Goal: Task Accomplishment & Management: Complete application form

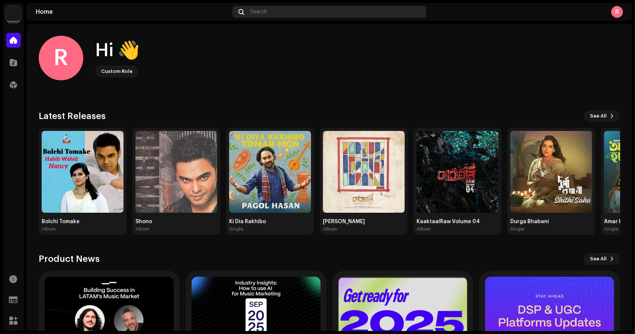
click at [271, 10] on div "Search" at bounding box center [330, 12] width 194 height 12
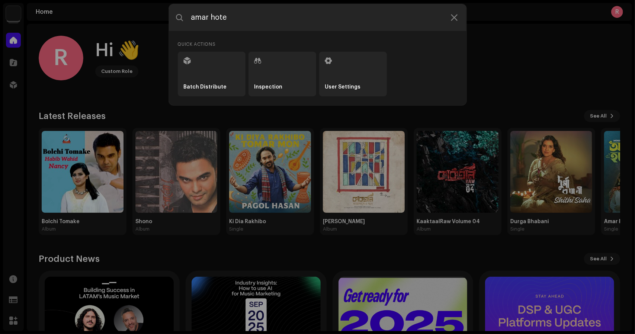
type input "amar hote"
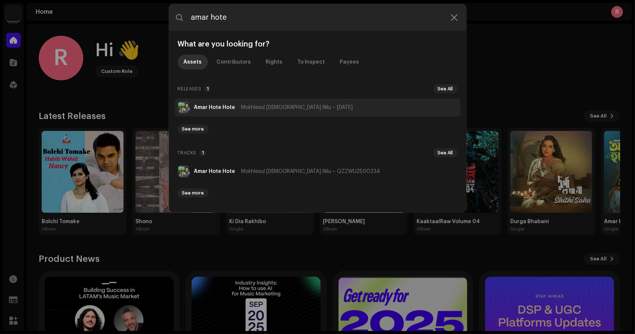
click at [226, 102] on li "Amar Hote Hote Mokhlesul [DEMOGRAPHIC_DATA] Nilu [DATE]" at bounding box center [318, 108] width 286 height 18
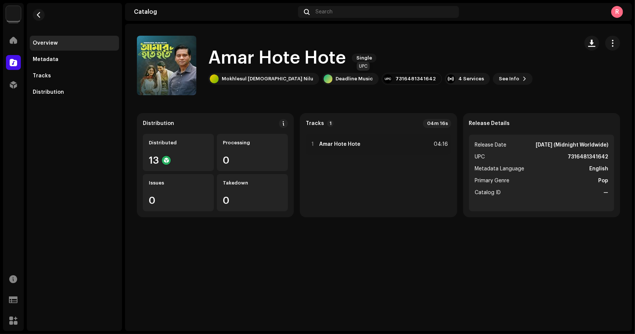
click at [396, 78] on div "7316481341642" at bounding box center [416, 79] width 40 height 6
copy div "7316481341642"
click at [53, 75] on div "Tracks" at bounding box center [74, 76] width 83 height 6
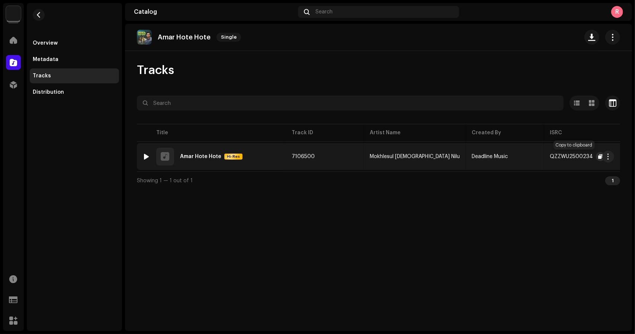
click at [598, 157] on span "button" at bounding box center [600, 157] width 4 height 6
click at [19, 10] on img at bounding box center [13, 13] width 15 height 15
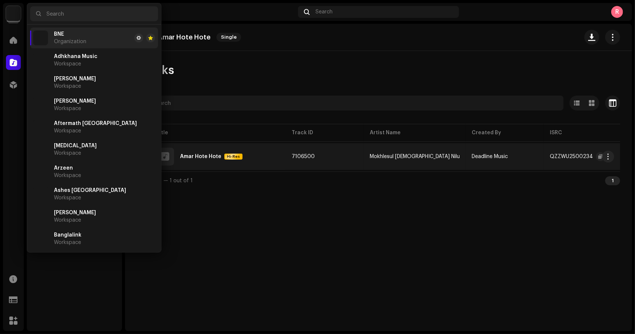
click at [19, 10] on img at bounding box center [13, 13] width 15 height 15
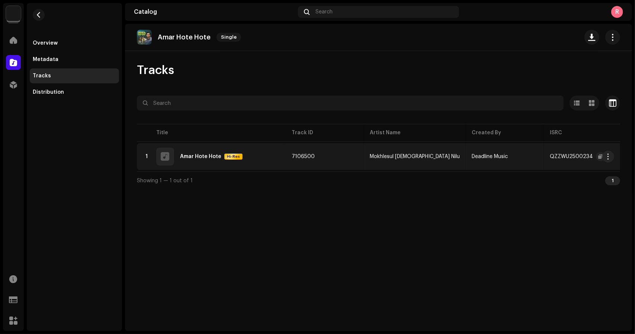
click at [12, 24] on div "BNE Home Catalog Distribution Resources Support Forms Marketplace" at bounding box center [13, 167] width 21 height 328
click at [14, 18] on img at bounding box center [13, 13] width 15 height 15
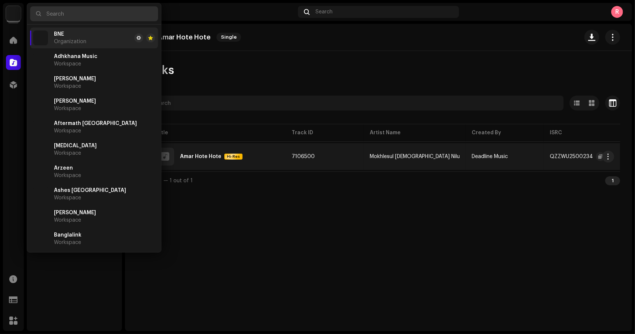
click at [79, 13] on input "text" at bounding box center [94, 13] width 128 height 15
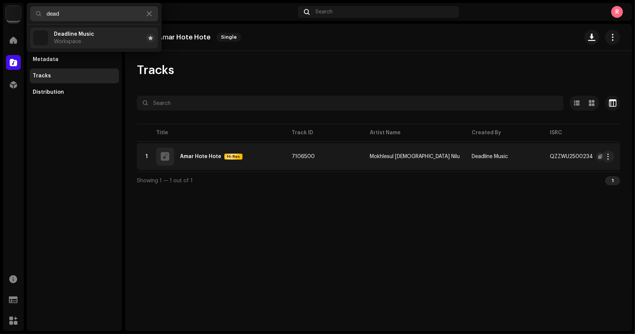
type input "dead"
click at [96, 36] on li "Deadline Music Workspace" at bounding box center [94, 38] width 128 height 21
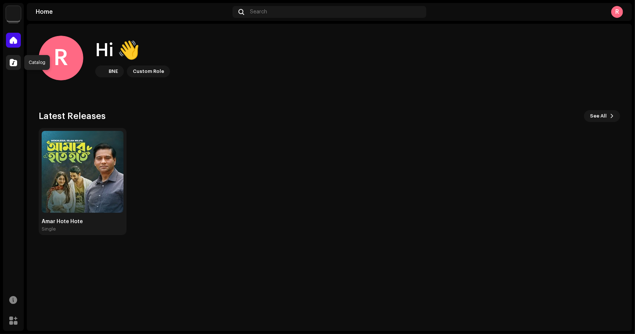
click at [11, 61] on span at bounding box center [13, 63] width 7 height 6
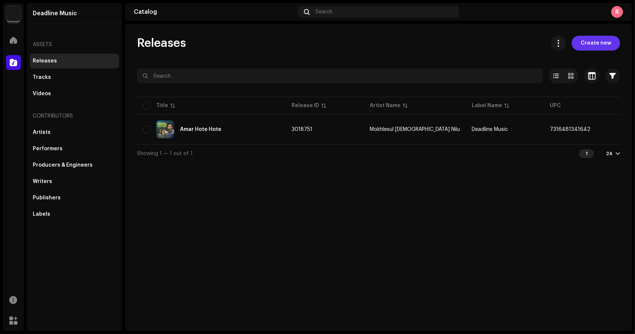
click at [604, 42] on span "Create new" at bounding box center [596, 43] width 31 height 15
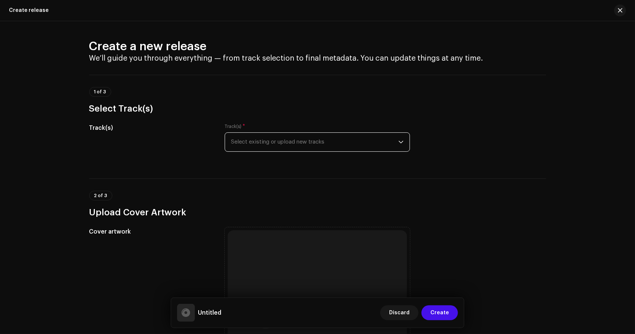
click at [304, 143] on span "Select existing or upload new tracks" at bounding box center [314, 142] width 167 height 19
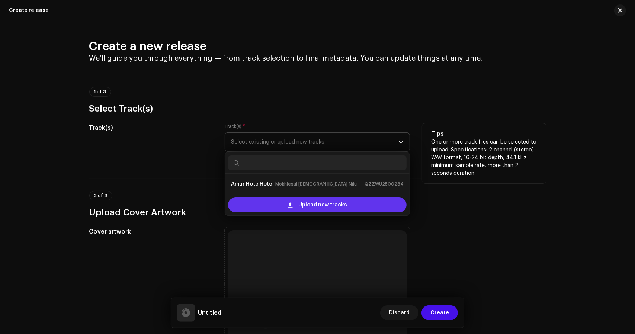
click at [321, 207] on span "Upload new tracks" at bounding box center [322, 205] width 49 height 15
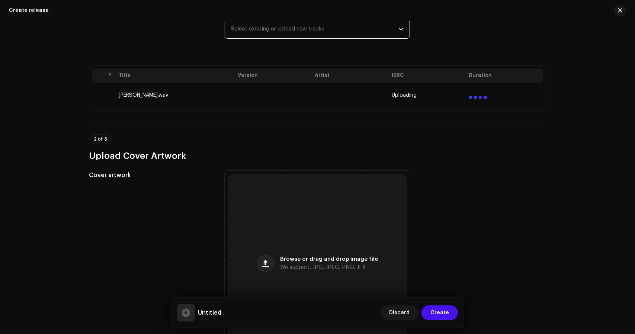
scroll to position [92, 0]
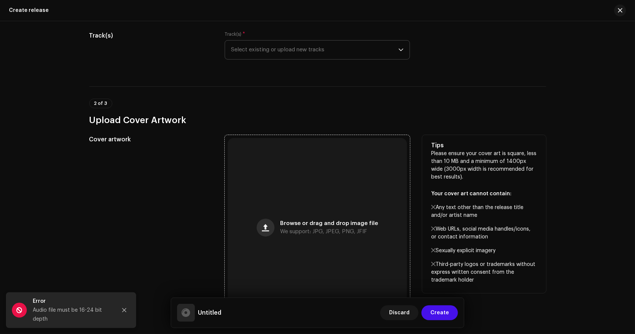
click at [258, 227] on button "button" at bounding box center [266, 228] width 18 height 18
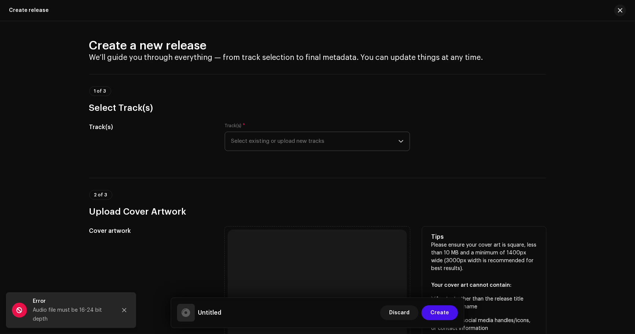
scroll to position [0, 0]
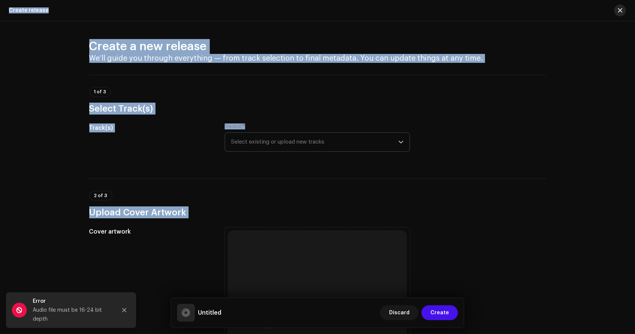
click at [620, 9] on span "button" at bounding box center [620, 10] width 4 height 6
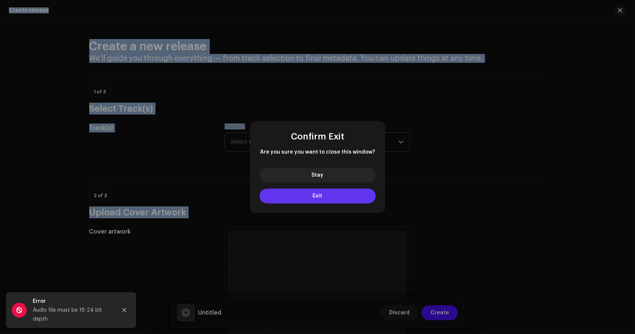
click at [329, 198] on button "Exit" at bounding box center [318, 196] width 116 height 15
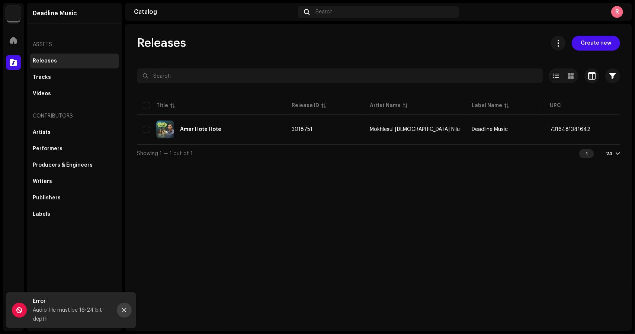
click at [122, 311] on icon "Close" at bounding box center [124, 310] width 5 height 5
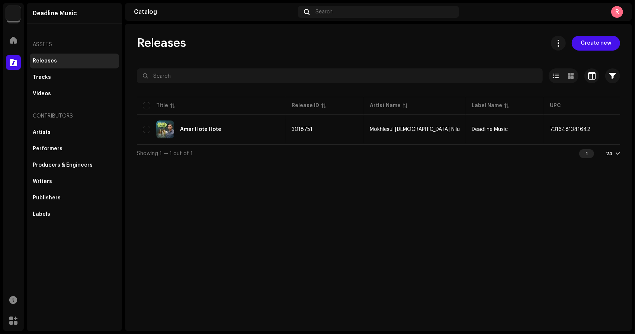
click at [310, 39] on div "Releases Create new" at bounding box center [378, 43] width 483 height 15
click at [353, 218] on div "Releases Create new Selected 0 Select all 1 Options Filters Distribution status…" at bounding box center [378, 177] width 507 height 307
click at [182, 41] on span "Releases" at bounding box center [161, 43] width 49 height 15
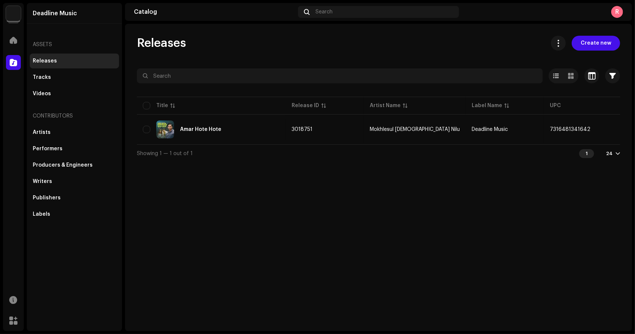
click at [359, 213] on div "Releases Create new Selected 0 Select all 1 Options Filters Distribution status…" at bounding box center [378, 177] width 507 height 307
click at [386, 181] on div "Releases Create new Selected 0 Select all 1 Options Filters Distribution status…" at bounding box center [378, 177] width 507 height 307
